Goal: Navigation & Orientation: Find specific page/section

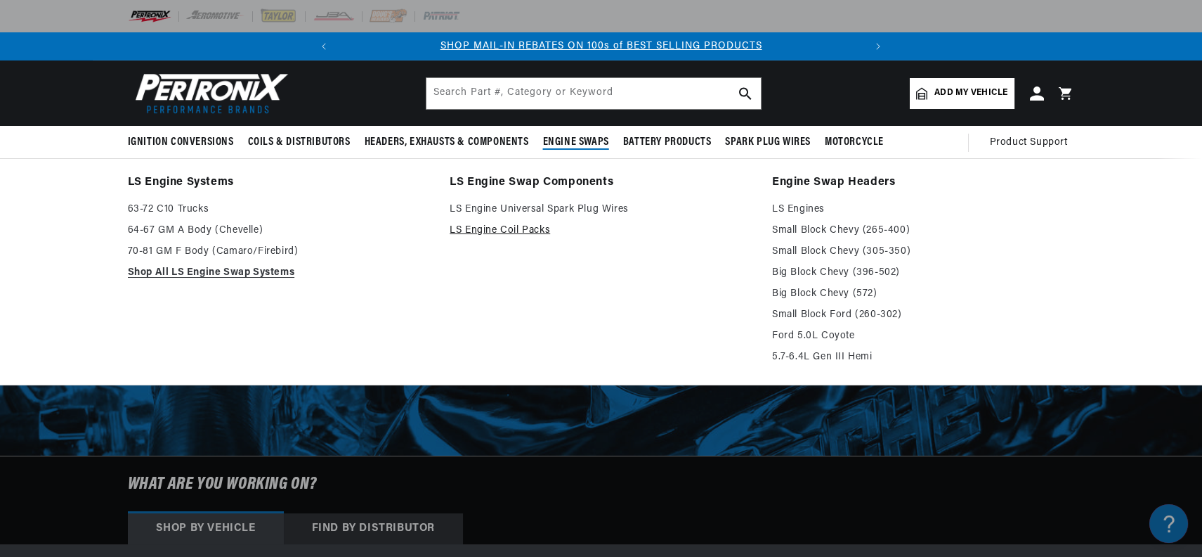
click at [665, 230] on li "LS Engine Swap Components LS Engine Universal Spark Plug Wires LS Engine Coil P…" at bounding box center [601, 271] width 303 height 197
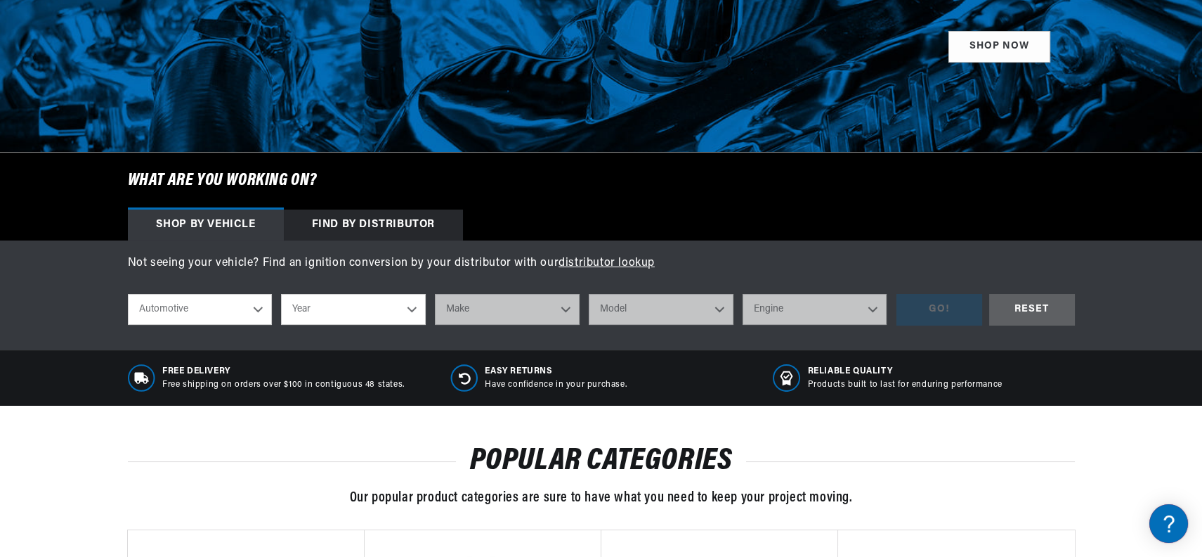
scroll to position [0, 525]
click at [252, 307] on select "Automotive Agricultural Industrial Marine Motorcycle" at bounding box center [200, 309] width 145 height 31
click at [281, 294] on select "Year 2022 2021 2020 2019 2018 2017 2016 2015 2014 2013 2012 2011 2010 2009 2008…" at bounding box center [353, 309] width 145 height 31
select select "1980"
click option "1980" at bounding box center [0, 0] width 0 height 0
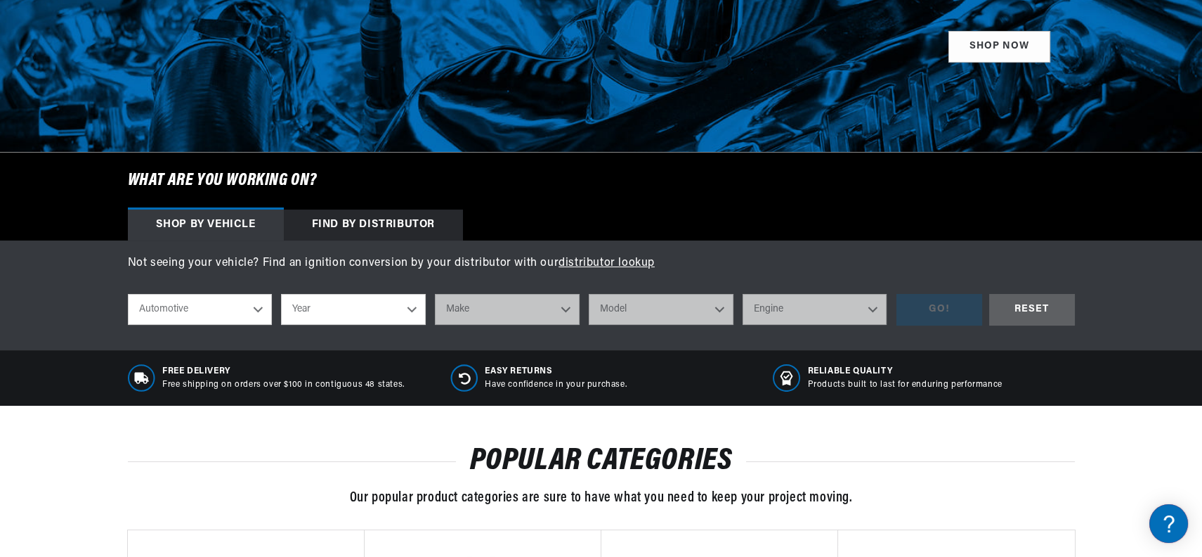
select select "1980"
click at [435, 294] on select "Make Alfa Romeo American Motors Audi Avanti Buick Cadillac Checker Chevrolet Ch…" at bounding box center [507, 309] width 145 height 31
select select "Triumph"
click option "Triumph" at bounding box center [0, 0] width 0 height 0
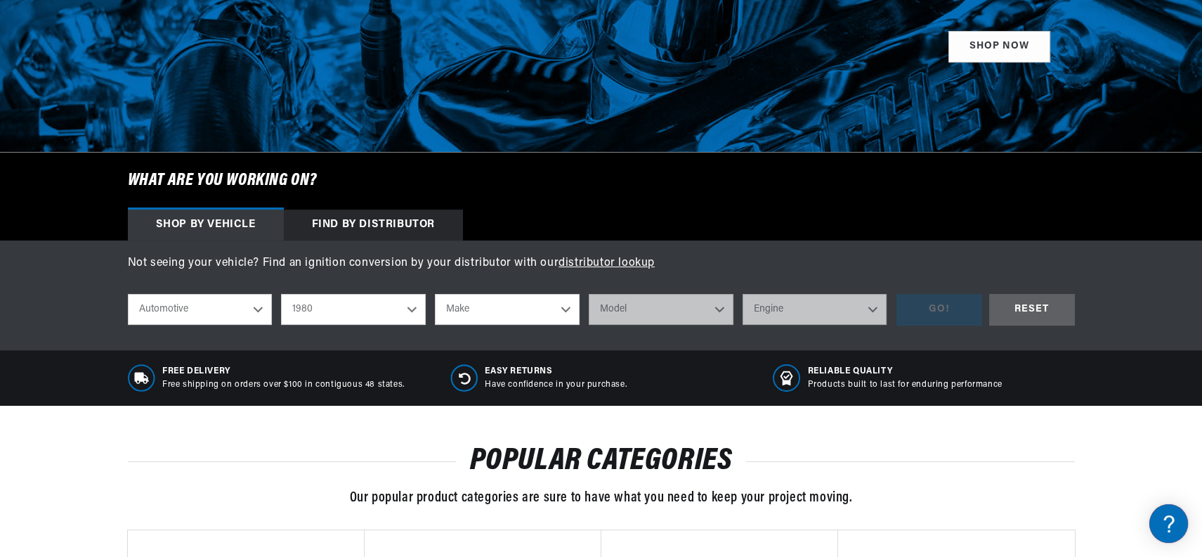
select select "Triumph"
click at [589, 294] on select "Model Spitfire TR7" at bounding box center [661, 309] width 145 height 31
select select "TR7"
click option "TR7" at bounding box center [0, 0] width 0 height 0
select select "TR7"
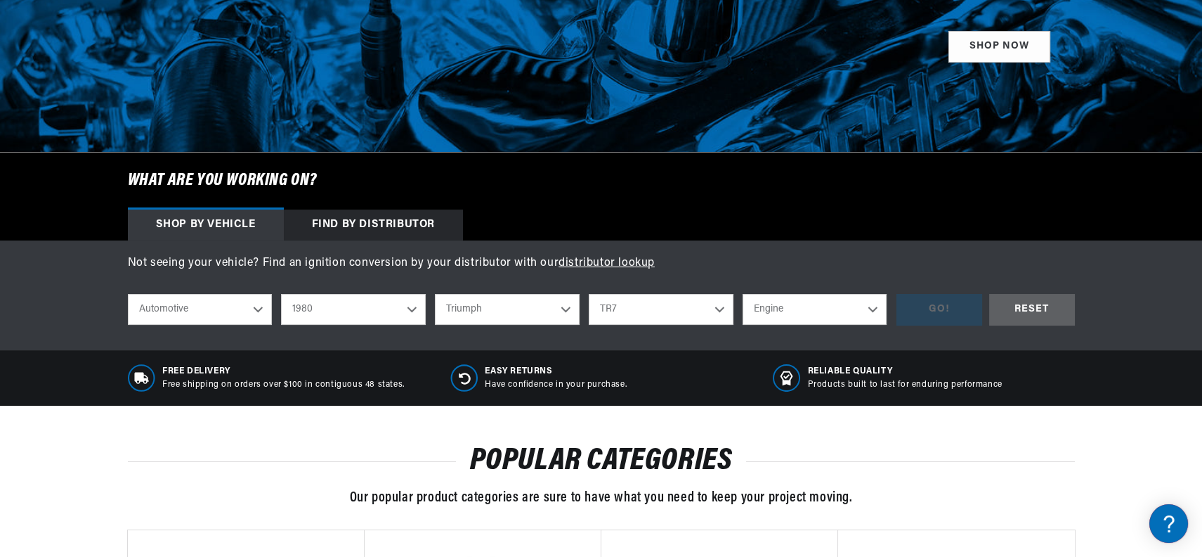
click at [743, 294] on select "Engine 2.0L" at bounding box center [815, 309] width 145 height 31
select select "2.0L"
click option "2.0L" at bounding box center [0, 0] width 0 height 0
select select "2.0L"
click at [947, 313] on div "GO!" at bounding box center [940, 310] width 86 height 32
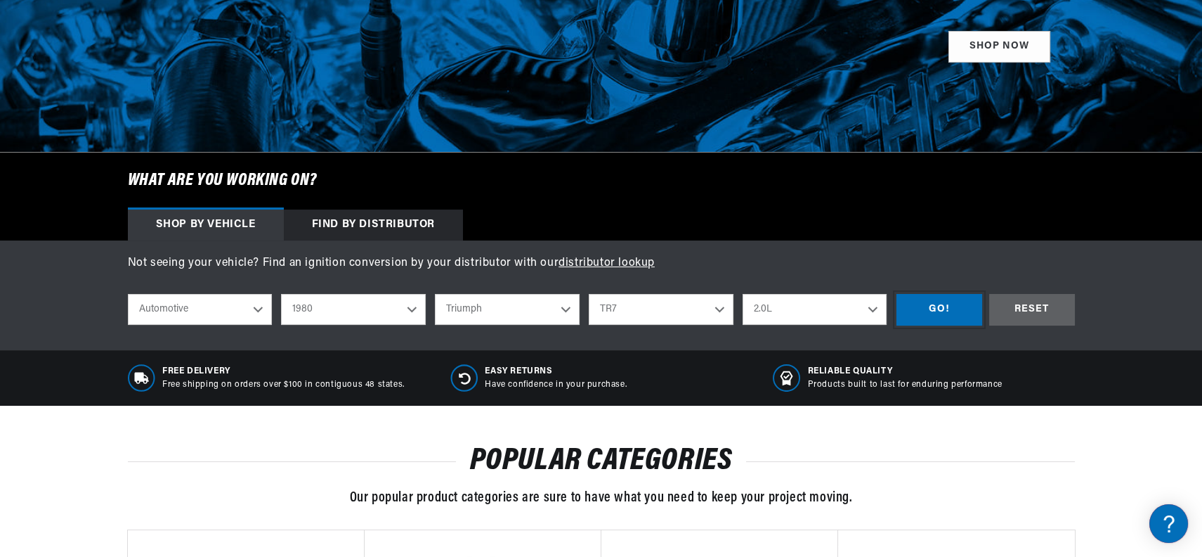
scroll to position [0, 524]
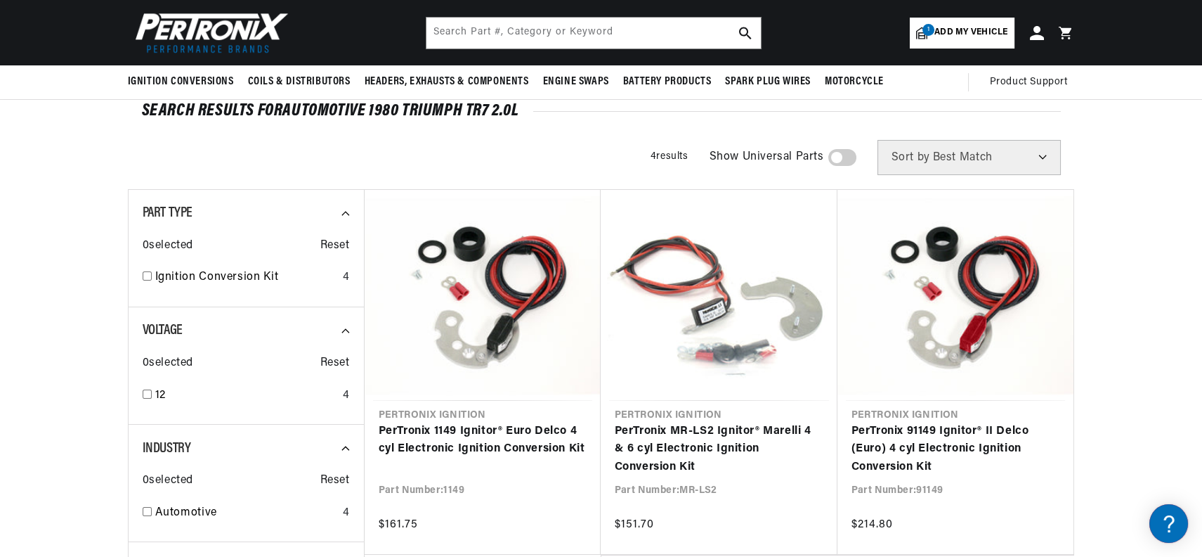
scroll to position [0, 525]
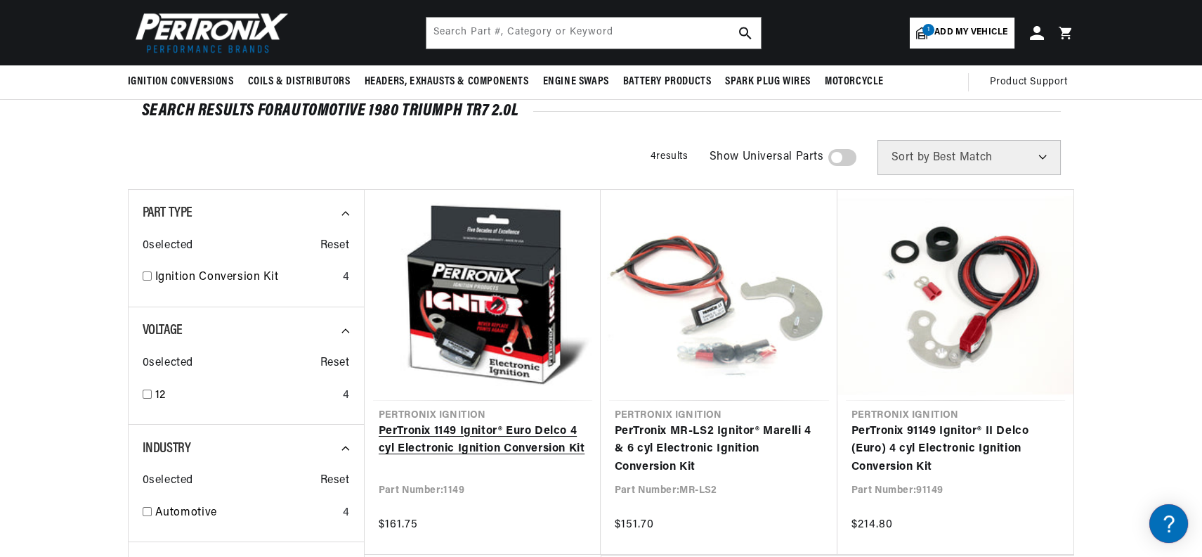
click at [457, 433] on link "PerTronix 1149 Ignitor® Euro Delco 4 cyl Electronic Ignition Conversion Kit" at bounding box center [483, 440] width 208 height 36
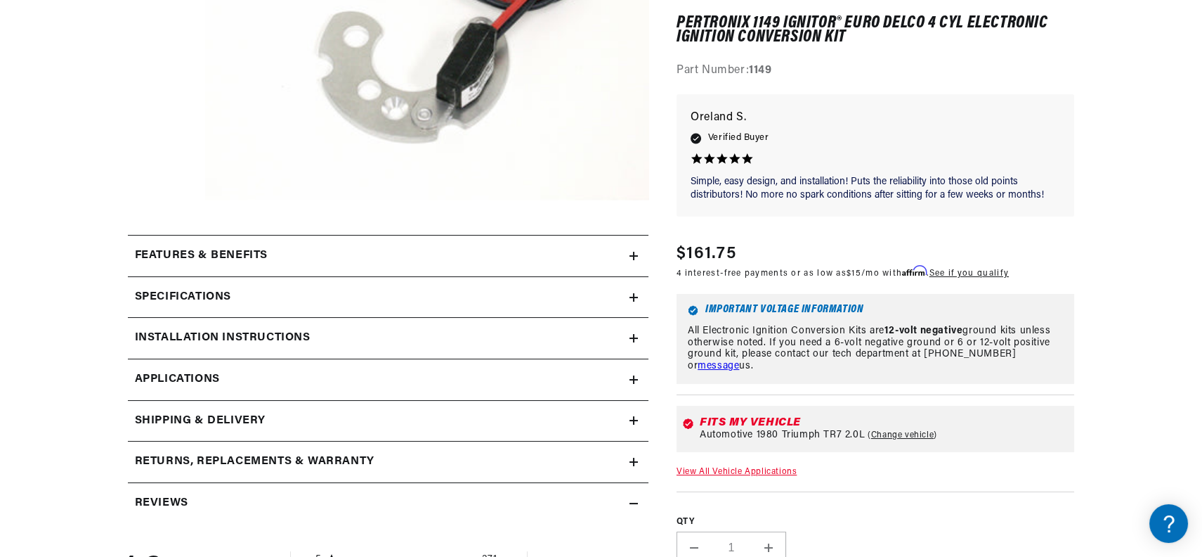
click at [268, 265] on h2 "Installation instructions" at bounding box center [201, 256] width 133 height 18
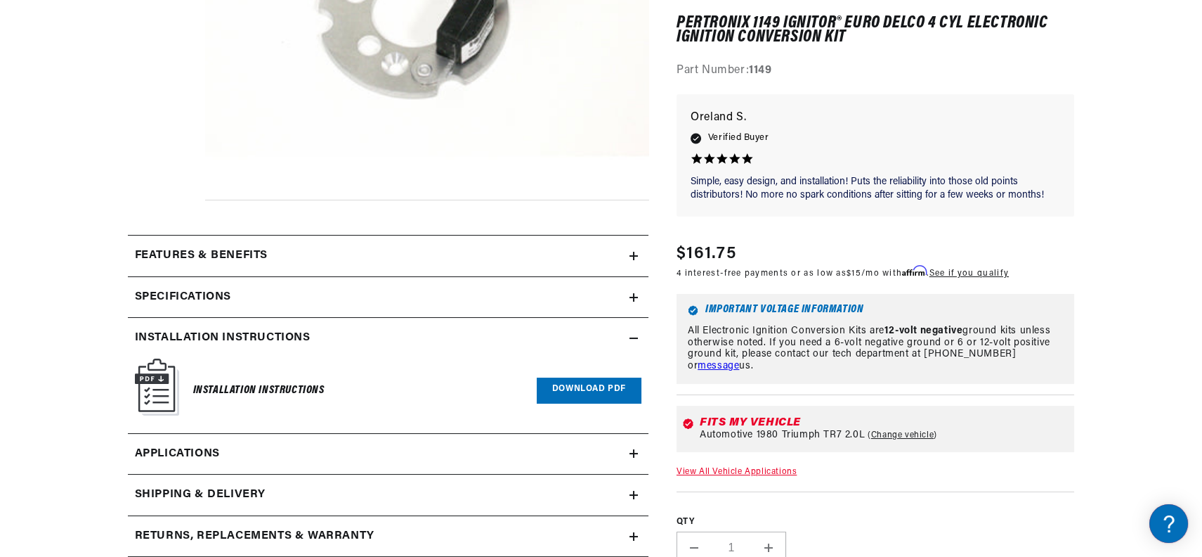
drag, startPoint x: 568, startPoint y: 394, endPoint x: 576, endPoint y: 396, distance: 8.0
click at [573, 397] on link "Download PDF" at bounding box center [589, 390] width 105 height 26
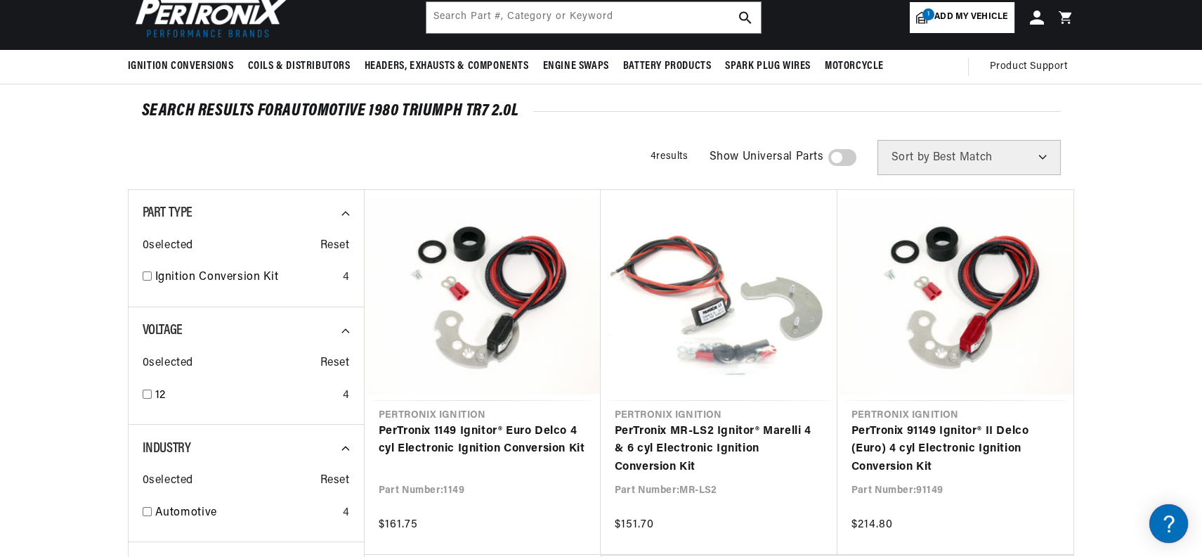
scroll to position [0, 525]
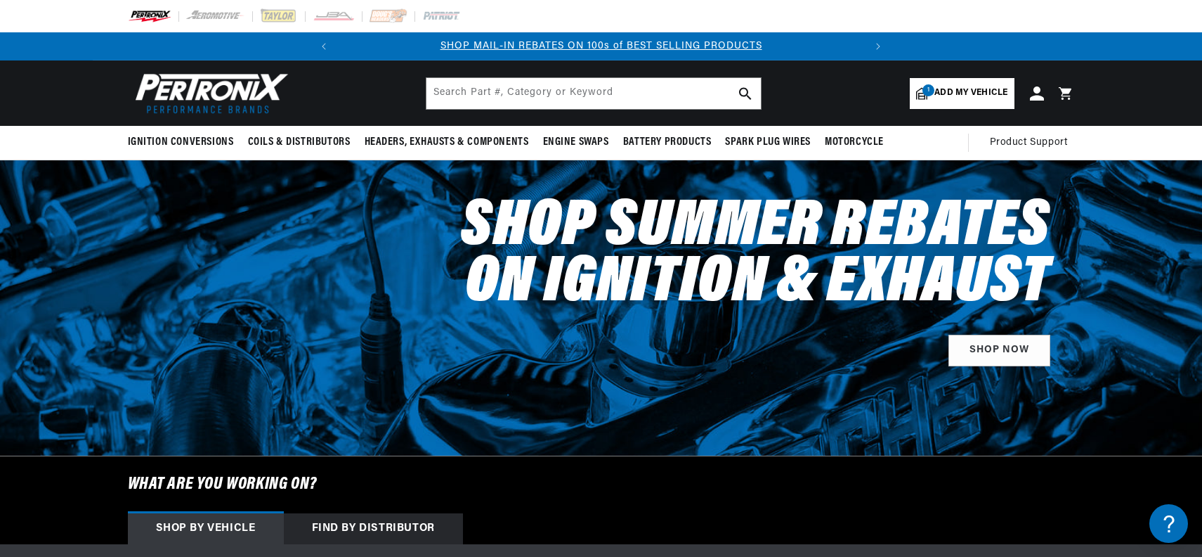
select select "1980"
select select "Triumph"
select select "TR7"
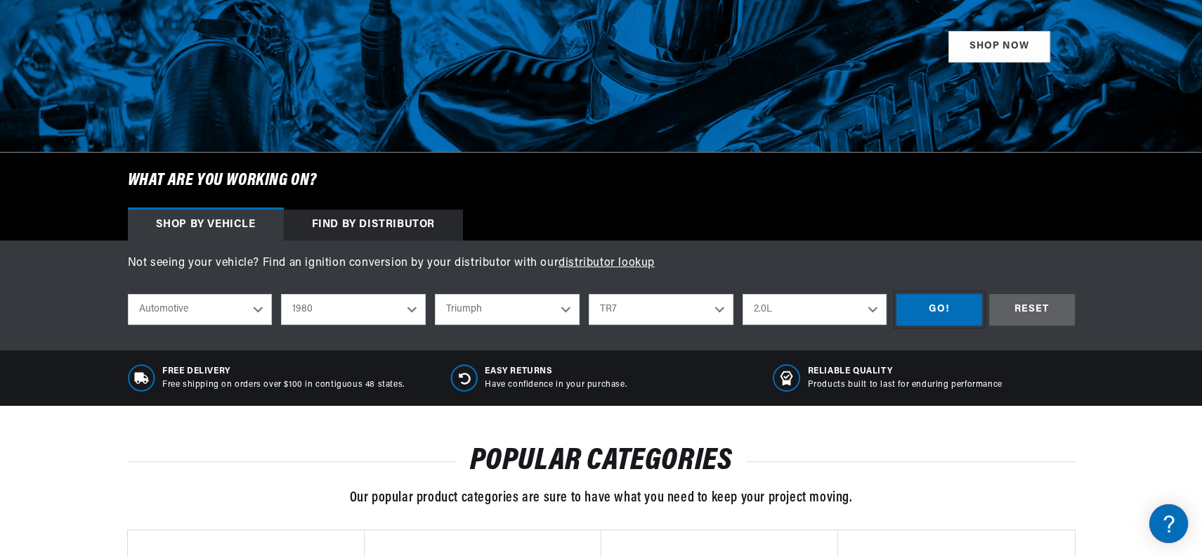
click at [936, 309] on div "GO!" at bounding box center [940, 310] width 86 height 32
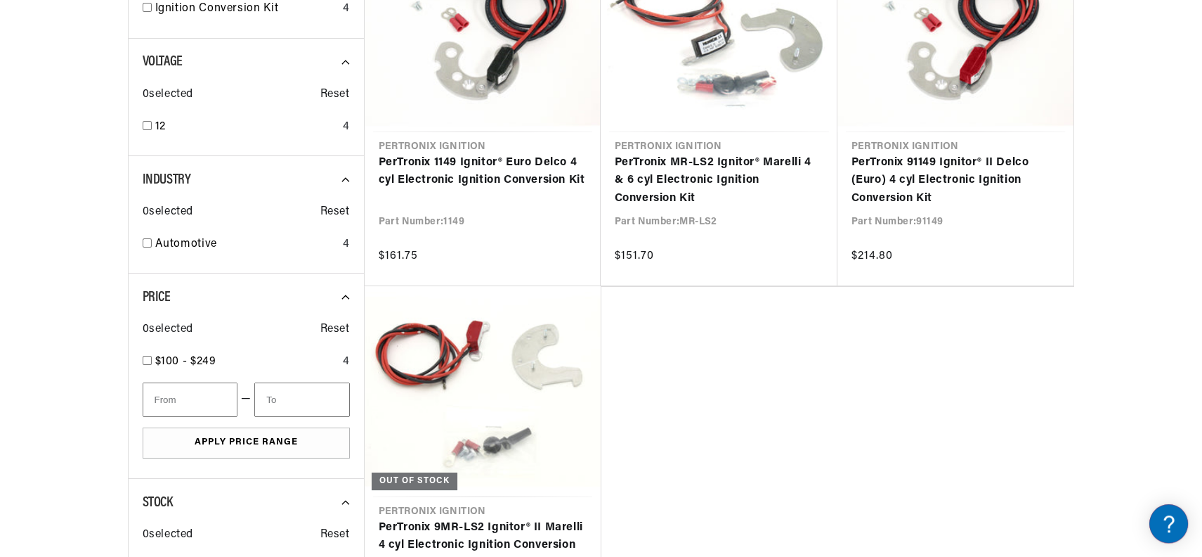
scroll to position [379, 0]
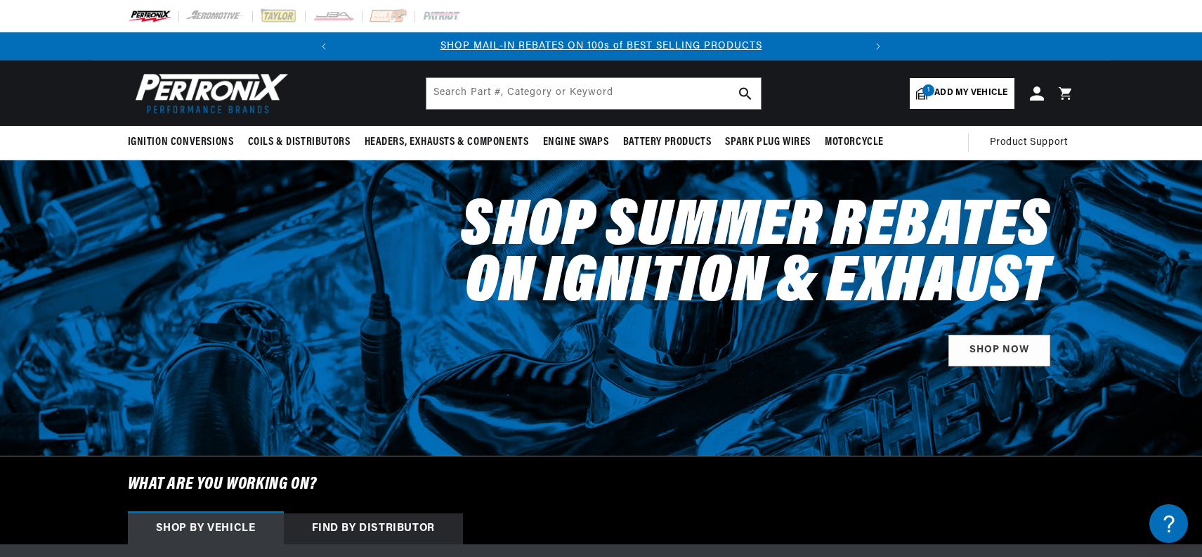
select select "1980"
select select "Triumph"
select select "TR7"
